Goal: Task Accomplishment & Management: Use online tool/utility

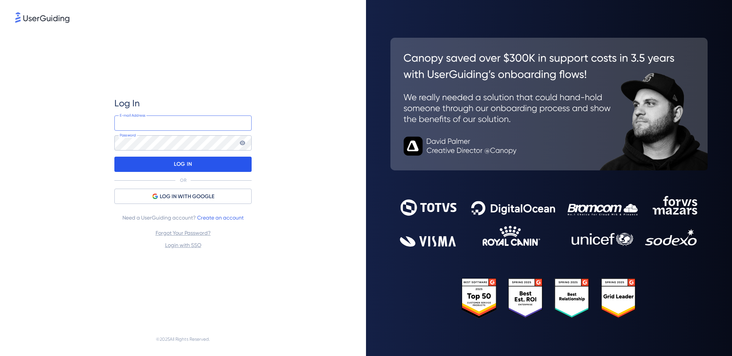
type input "infrastructure@parta.io"
click at [167, 163] on div "LOG IN" at bounding box center [182, 164] width 137 height 15
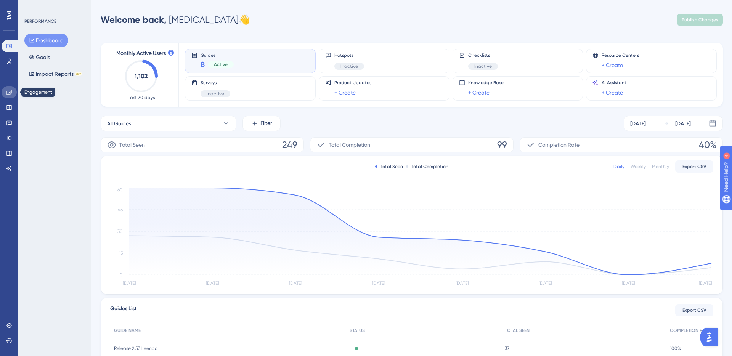
click at [10, 92] on icon at bounding box center [9, 92] width 6 height 6
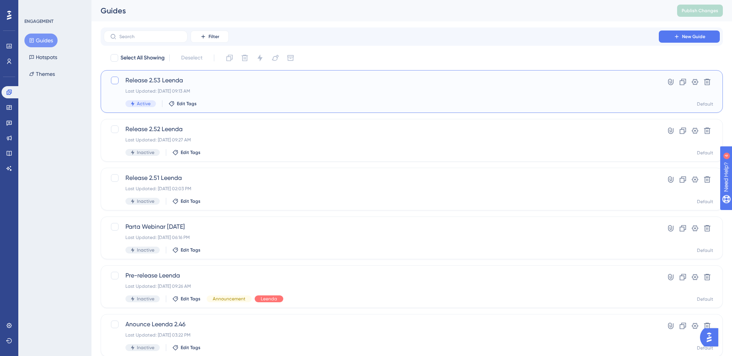
click at [110, 82] on div at bounding box center [114, 80] width 9 height 9
checkbox input "true"
click at [233, 58] on icon at bounding box center [230, 58] width 8 height 8
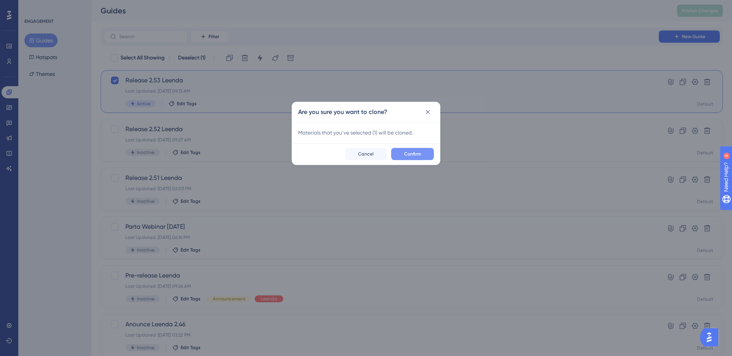
click at [406, 151] on span "Confirm" at bounding box center [412, 154] width 17 height 6
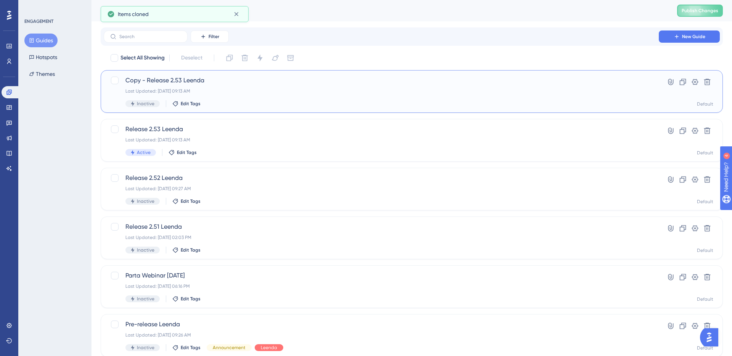
click at [262, 86] on div "Copy - Release 2.53 Leenda Last Updated: Aug 12 2025, 09:13 AM Inactive Edit Ta…" at bounding box center [381, 91] width 512 height 31
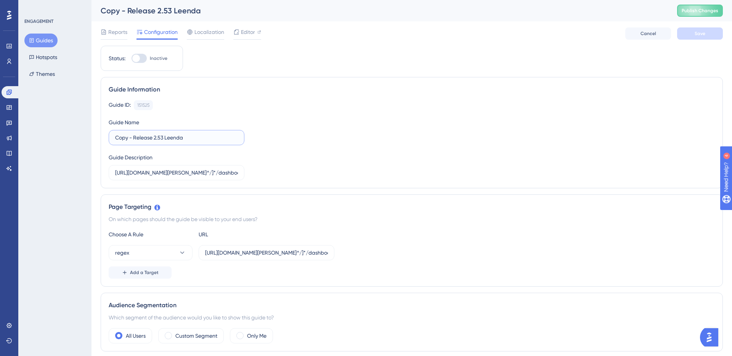
click at [135, 136] on input "Copy - Release 2.53 Leenda" at bounding box center [176, 137] width 123 height 8
click at [145, 137] on input "Release 2.53 Leenda" at bounding box center [176, 137] width 123 height 8
type input "Release 2.54 Leenda"
click at [704, 35] on span "Save" at bounding box center [700, 34] width 11 height 6
click at [252, 32] on span "Editor" at bounding box center [248, 31] width 14 height 9
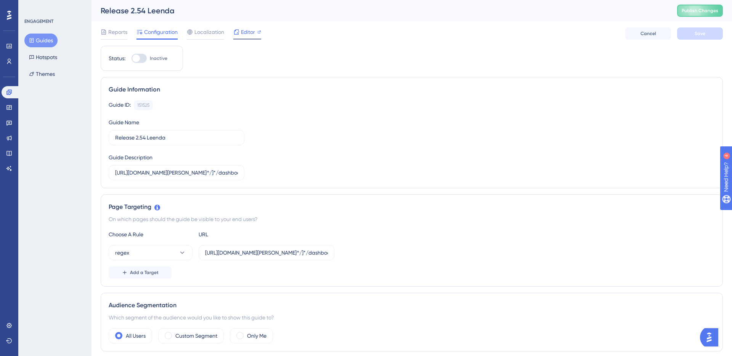
click at [255, 31] on div "Editor" at bounding box center [247, 31] width 28 height 9
click at [701, 9] on span "Publish Changes" at bounding box center [700, 11] width 37 height 6
click at [43, 37] on button "Guides" at bounding box center [40, 41] width 33 height 14
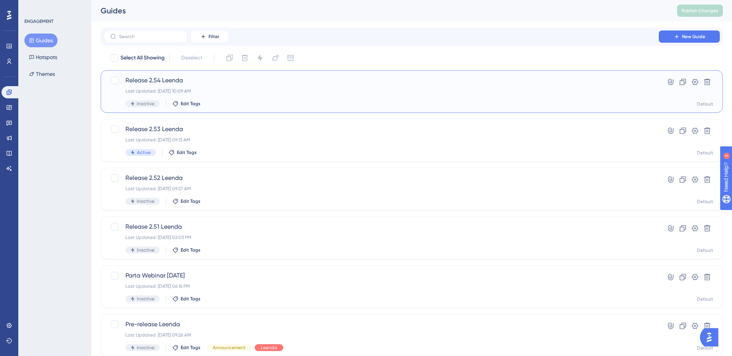
click at [260, 88] on div "Last Updated: Sep 09 2025, 10:09 AM" at bounding box center [381, 91] width 512 height 6
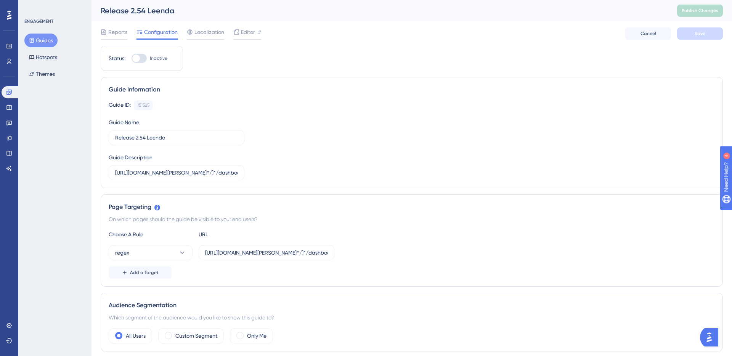
click at [135, 58] on div at bounding box center [136, 59] width 8 height 8
click at [132, 58] on input "Inactive" at bounding box center [131, 58] width 0 height 0
checkbox input "true"
click at [681, 38] on button "Save" at bounding box center [700, 33] width 46 height 12
click at [699, 6] on button "Publish Changes" at bounding box center [700, 11] width 46 height 12
